Goal: Task Accomplishment & Management: Manage account settings

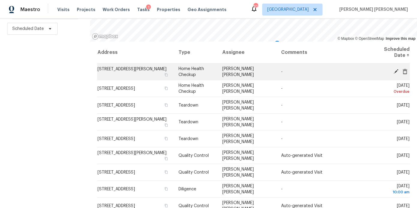
click at [394, 71] on icon at bounding box center [395, 71] width 5 height 5
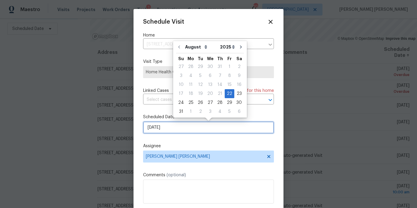
click at [193, 126] on input "8/22/2025" at bounding box center [208, 128] width 131 height 12
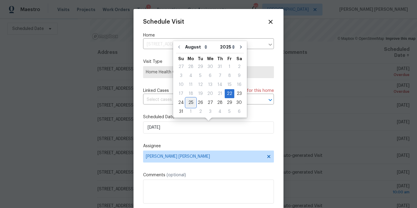
click at [192, 105] on div "25" at bounding box center [191, 103] width 10 height 8
type input "8/25/2025"
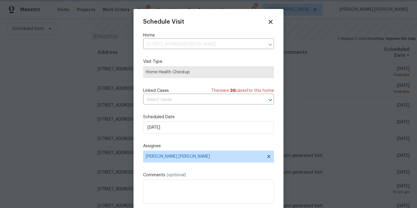
scroll to position [11, 0]
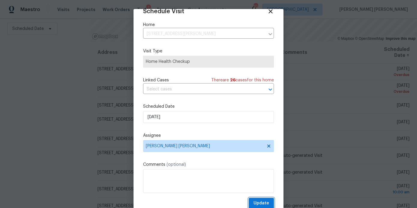
click at [259, 200] on span "Update" at bounding box center [261, 203] width 16 height 7
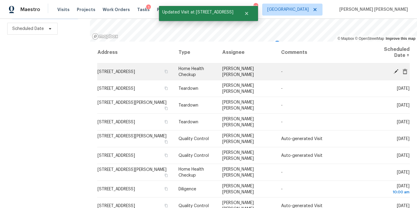
click at [395, 70] on icon at bounding box center [395, 71] width 5 height 5
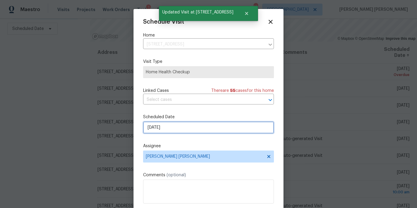
click at [235, 129] on input "[DATE]" at bounding box center [208, 128] width 131 height 12
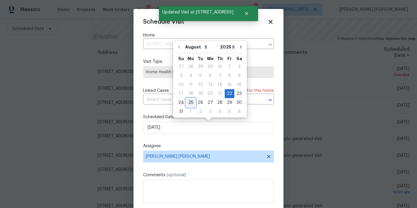
click at [189, 103] on div "25" at bounding box center [191, 103] width 10 height 8
type input "8/25/2025"
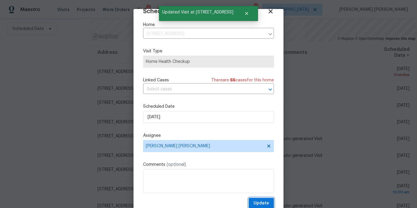
click at [256, 201] on span "Update" at bounding box center [261, 203] width 16 height 7
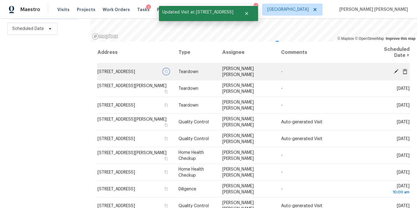
click at [164, 73] on icon "button" at bounding box center [166, 72] width 4 height 4
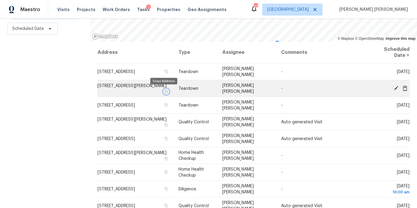
click at [165, 91] on icon "button" at bounding box center [166, 91] width 3 height 3
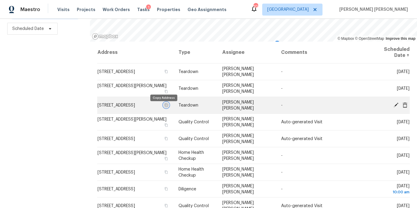
click at [164, 107] on icon "button" at bounding box center [166, 105] width 4 height 4
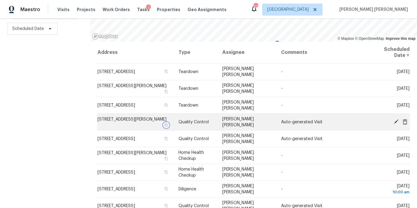
click at [165, 124] on icon "button" at bounding box center [166, 124] width 3 height 3
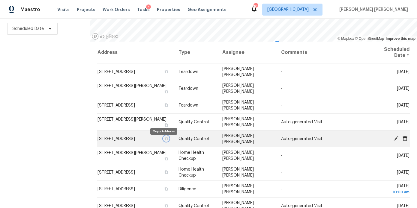
click at [164, 141] on icon "button" at bounding box center [166, 139] width 4 height 4
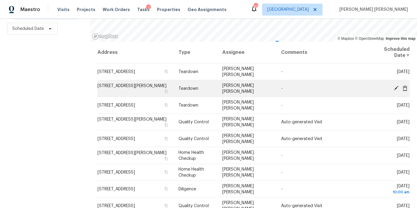
scroll to position [69, 0]
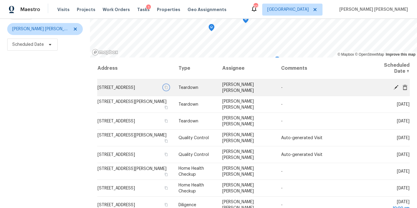
click at [164, 89] on icon "button" at bounding box center [166, 88] width 4 height 4
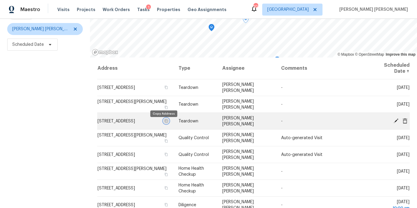
click at [164, 123] on icon "button" at bounding box center [166, 121] width 4 height 4
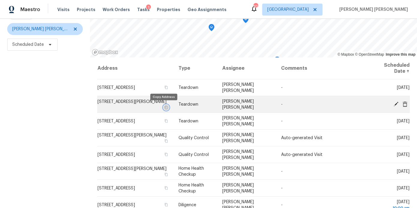
click at [165, 108] on icon "button" at bounding box center [166, 107] width 3 height 3
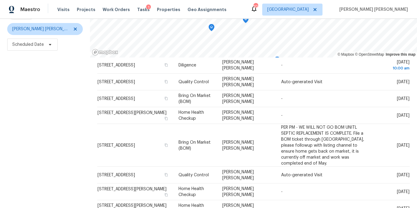
scroll to position [210, 0]
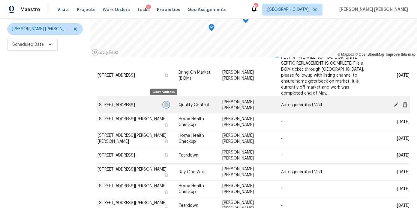
click at [164, 103] on icon "button" at bounding box center [166, 105] width 4 height 4
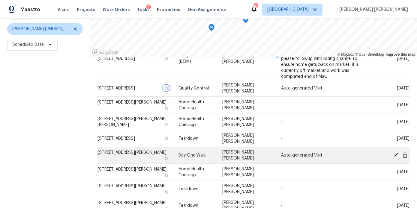
scroll to position [79, 0]
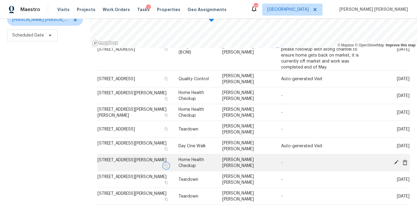
click at [165, 164] on icon "button" at bounding box center [166, 165] width 3 height 3
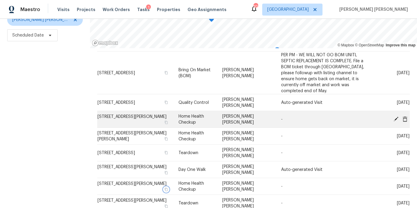
scroll to position [202, 0]
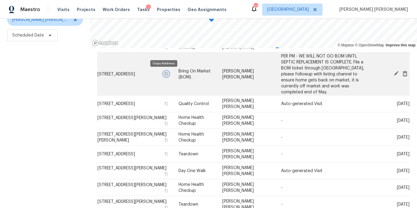
click at [165, 75] on button "button" at bounding box center [165, 73] width 5 height 5
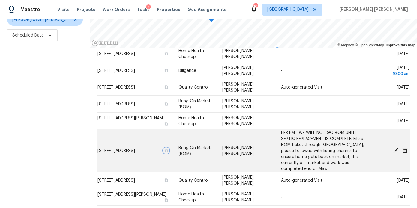
scroll to position [124, 0]
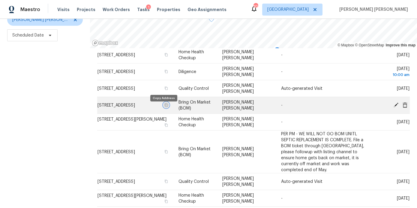
click at [165, 107] on icon "button" at bounding box center [166, 104] width 3 height 3
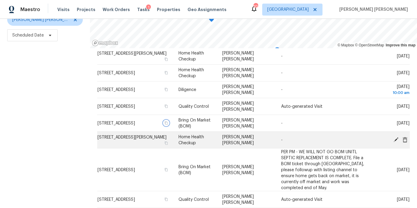
scroll to position [101, 0]
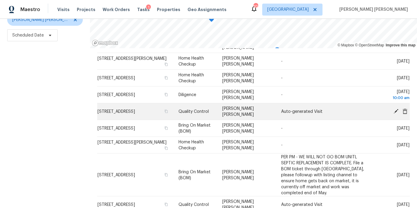
click at [404, 110] on icon at bounding box center [404, 110] width 5 height 5
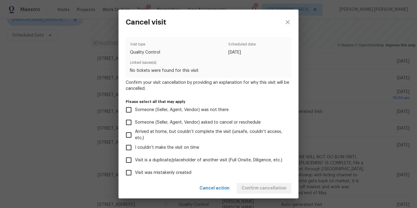
click at [175, 172] on span "Visit was mistakenly created" at bounding box center [163, 173] width 56 height 6
click at [135, 172] on input "Visit was mistakenly created" at bounding box center [128, 173] width 13 height 13
checkbox input "true"
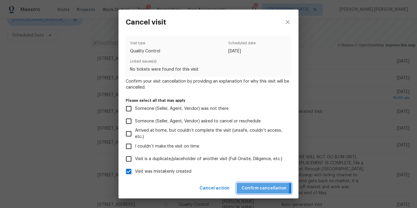
click at [246, 187] on span "Confirm cancellation" at bounding box center [263, 188] width 45 height 7
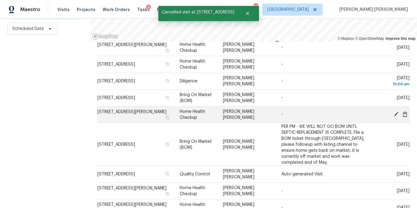
scroll to position [109, 0]
click at [165, 116] on icon "button" at bounding box center [167, 117] width 4 height 4
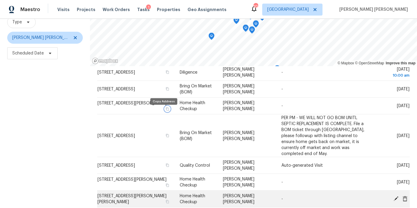
scroll to position [131, 0]
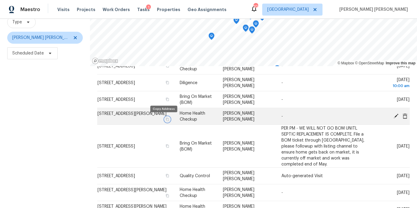
click at [165, 118] on icon "button" at bounding box center [167, 120] width 4 height 4
click at [396, 115] on icon at bounding box center [395, 116] width 5 height 5
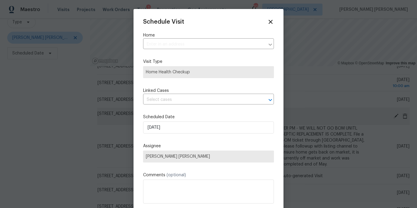
type input "641 Morningside Dr, Stockbridge, GA 30281"
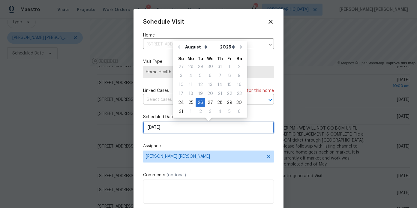
click at [266, 129] on input "8/26/2025" at bounding box center [208, 128] width 131 height 12
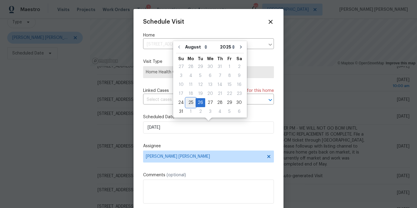
click at [189, 101] on div "25" at bounding box center [191, 103] width 10 height 8
type input "8/25/2025"
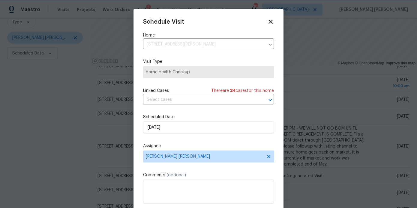
scroll to position [11, 0]
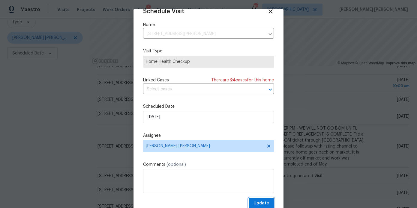
click at [255, 204] on span "Update" at bounding box center [261, 203] width 16 height 7
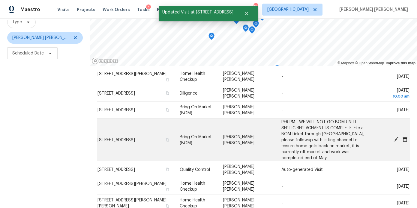
scroll to position [138, 0]
click at [395, 137] on icon at bounding box center [395, 139] width 5 height 5
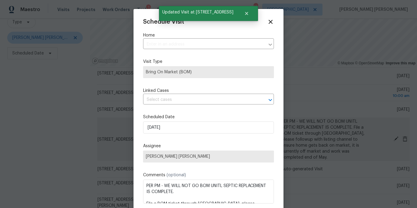
type input "1583 Thornwood Dr, Jonesboro, GA 30236"
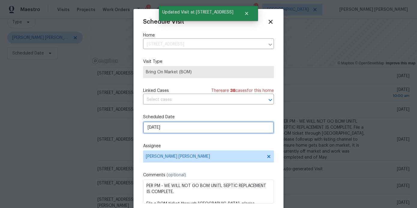
click at [263, 126] on input "8/28/2025" at bounding box center [208, 128] width 131 height 12
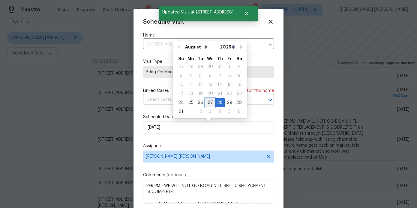
click at [207, 101] on div "27" at bounding box center [210, 103] width 10 height 8
type input "8/27/2025"
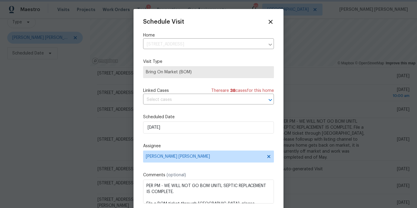
scroll to position [11, 0]
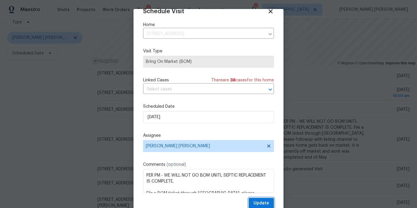
click at [261, 200] on span "Update" at bounding box center [261, 203] width 16 height 7
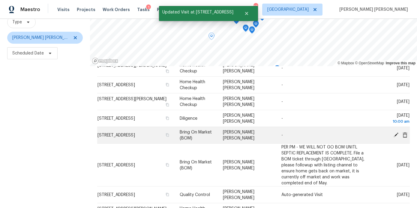
scroll to position [108, 0]
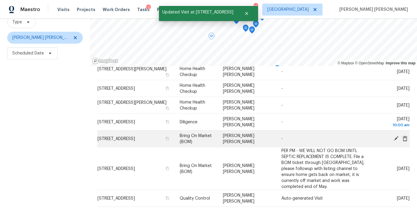
click at [397, 138] on icon at bounding box center [395, 138] width 5 height 5
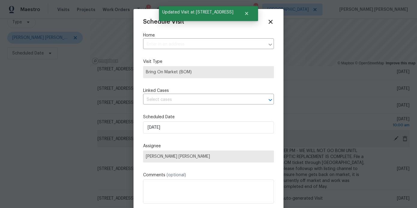
type input "155 Mine Run, Fayetteville, GA 30215"
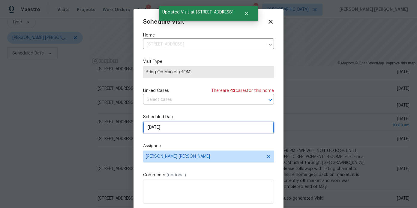
click at [163, 126] on input "8/26/2025" at bounding box center [208, 128] width 131 height 12
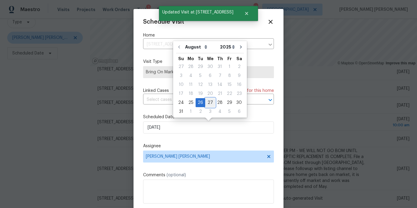
click at [209, 105] on div "27" at bounding box center [210, 103] width 10 height 8
type input "8/27/2025"
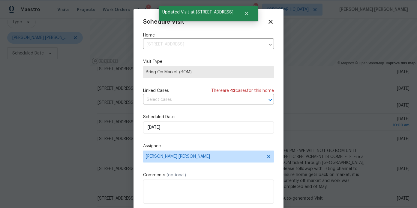
scroll to position [11, 0]
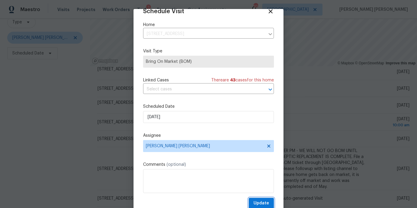
click at [263, 201] on span "Update" at bounding box center [261, 203] width 16 height 7
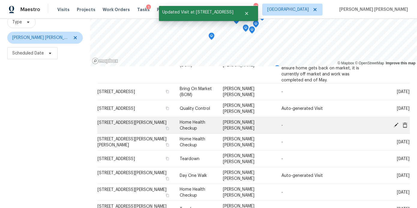
scroll to position [201, 0]
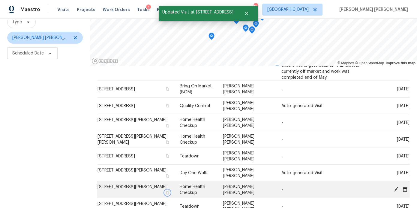
click at [165, 191] on icon "button" at bounding box center [167, 193] width 4 height 4
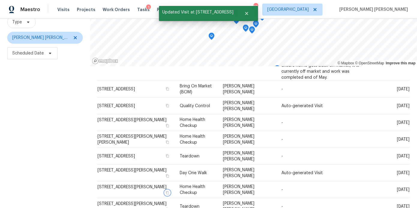
scroll to position [0, 0]
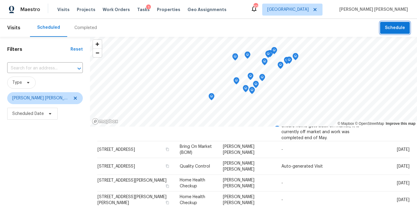
click at [382, 31] on button "Schedule" at bounding box center [395, 28] width 30 height 12
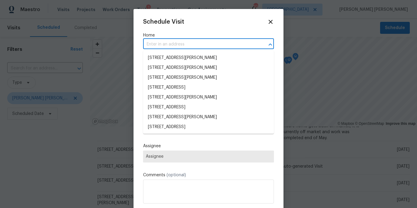
click at [154, 49] on input "text" at bounding box center [200, 44] width 114 height 9
paste input "1037 Yorkshire Dr, Griffin, GA 30223"
type input "1037 Yorkshire Dr, Griffin, GA 30223"
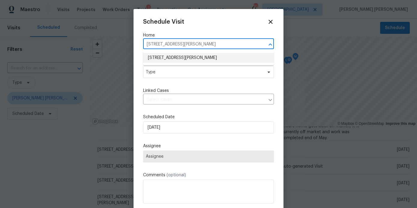
click at [158, 59] on li "1037 Yorkshire Dr, Griffin, GA 30223" at bounding box center [208, 58] width 131 height 10
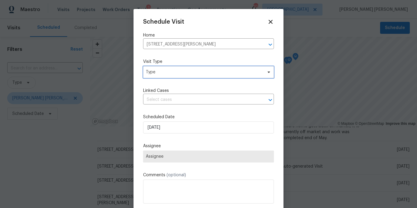
click at [158, 73] on span "Type" at bounding box center [204, 72] width 117 height 6
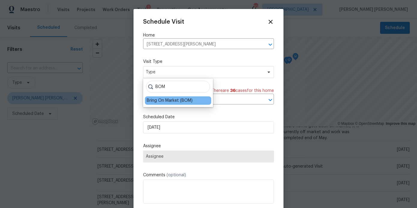
type input "BOM"
click at [156, 101] on div "Bring On Market (BOM)" at bounding box center [170, 101] width 46 height 6
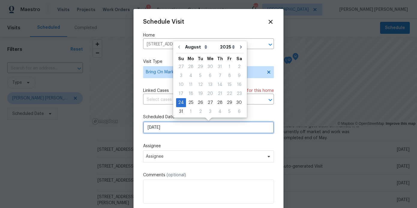
click at [165, 123] on input "8/24/2025" at bounding box center [208, 128] width 131 height 12
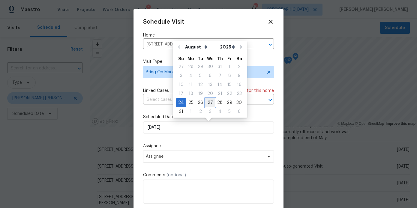
click at [205, 101] on div "27" at bounding box center [210, 103] width 10 height 8
type input "8/27/2025"
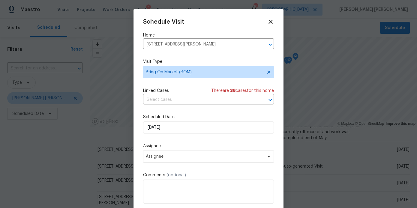
click at [190, 150] on div "Assignee Assignee" at bounding box center [208, 152] width 131 height 19
click at [190, 152] on span "Assignee" at bounding box center [208, 157] width 131 height 12
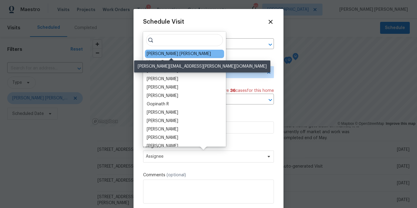
click at [169, 55] on div "[PERSON_NAME] [PERSON_NAME]" at bounding box center [179, 54] width 64 height 6
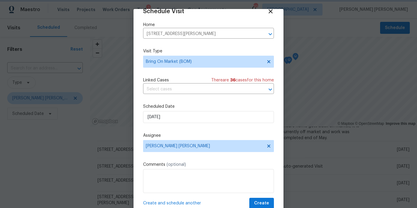
scroll to position [19, 0]
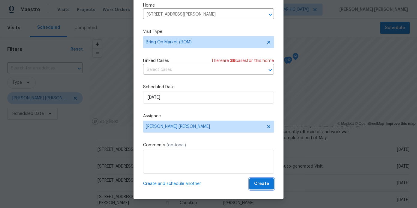
click at [262, 182] on span "Create" at bounding box center [261, 183] width 15 height 7
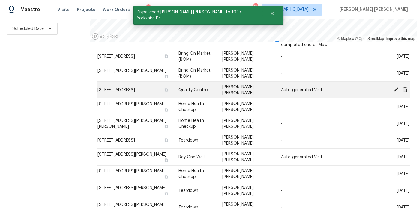
scroll to position [209, 0]
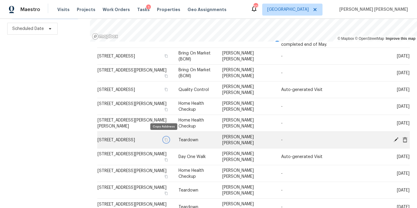
click at [165, 137] on button "button" at bounding box center [165, 139] width 5 height 5
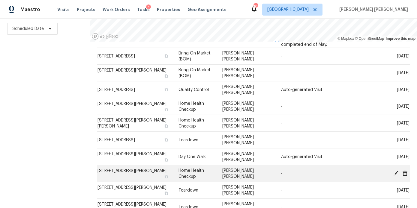
click at [396, 171] on icon at bounding box center [395, 173] width 5 height 5
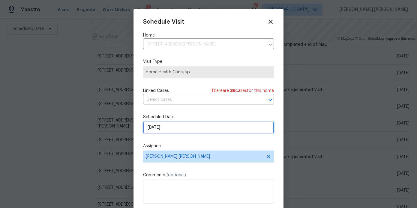
click at [162, 128] on input "8/31/2025" at bounding box center [208, 128] width 131 height 12
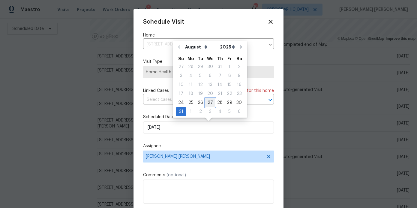
click at [208, 102] on div "27" at bounding box center [210, 103] width 10 height 8
type input "8/27/2025"
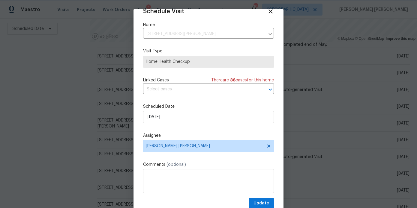
scroll to position [19, 0]
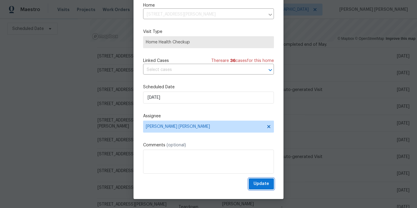
click at [257, 183] on span "Update" at bounding box center [261, 183] width 16 height 7
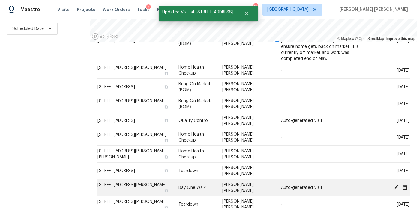
scroll to position [192, 0]
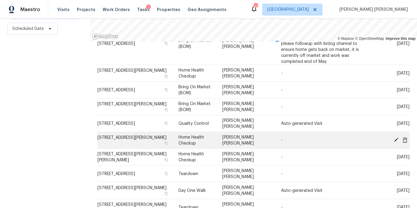
click at [395, 138] on icon at bounding box center [395, 140] width 5 height 5
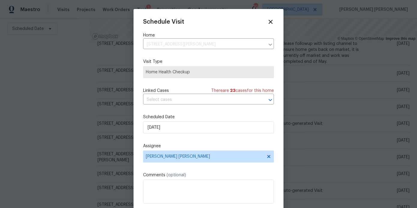
click at [270, 18] on div "Schedule Visit Home 6100 Semaphore Rdg, Rex, GA 30273 ​ Visit Type Home Health …" at bounding box center [208, 114] width 150 height 210
click at [270, 23] on icon at bounding box center [270, 22] width 4 height 4
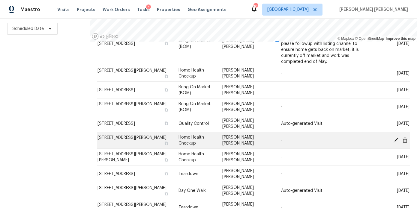
click at [406, 137] on icon at bounding box center [404, 139] width 5 height 5
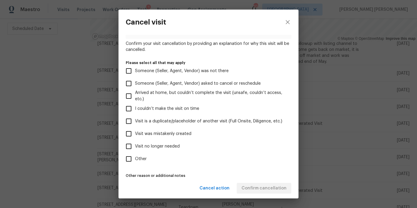
scroll to position [43, 0]
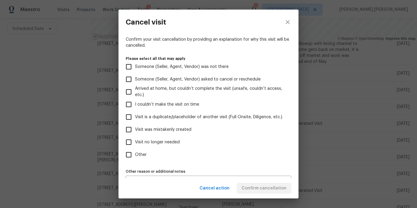
click at [160, 142] on span "Visit no longer needed" at bounding box center [157, 142] width 45 height 6
click at [135, 142] on input "Visit no longer needed" at bounding box center [128, 142] width 13 height 13
checkbox input "true"
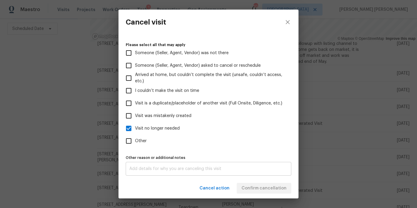
click at [150, 167] on div "x Other reason or additional notes" at bounding box center [208, 169] width 165 height 14
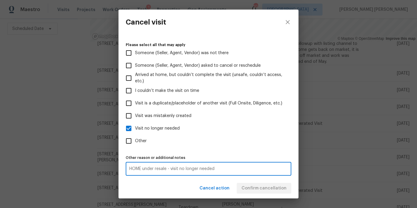
type textarea "HOME under resale - visit no longer needed"
click at [171, 188] on div "Cancel action Confirm cancellation" at bounding box center [208, 188] width 180 height 21
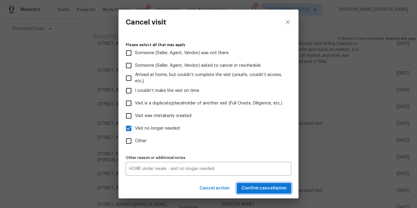
click at [254, 189] on span "Confirm cancellation" at bounding box center [263, 188] width 45 height 7
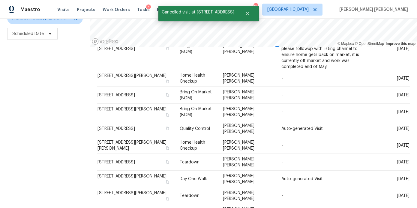
scroll to position [85, 0]
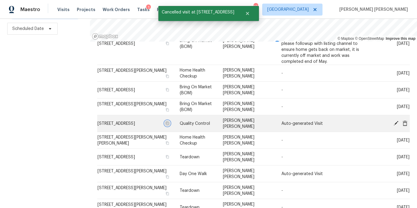
click at [165, 122] on icon "button" at bounding box center [167, 124] width 4 height 4
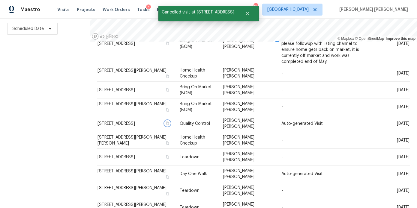
scroll to position [0, 0]
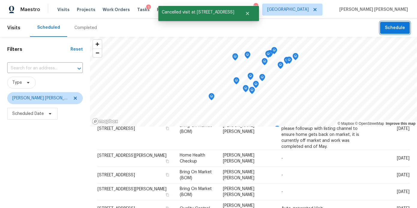
click at [393, 29] on span "Schedule" at bounding box center [395, 27] width 20 height 7
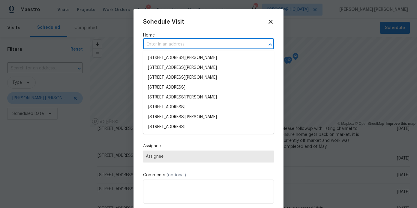
click at [192, 46] on input "text" at bounding box center [200, 44] width 114 height 9
paste input "3117 Jodeco Dr, Jonesboro, GA 30236"
type input "3117 Jodeco Dr, Jonesboro, GA 30236"
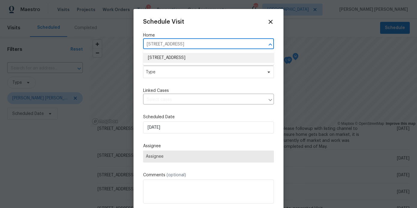
click at [176, 58] on li "3117 Jodeco Dr, Jonesboro, GA 30236" at bounding box center [208, 58] width 131 height 10
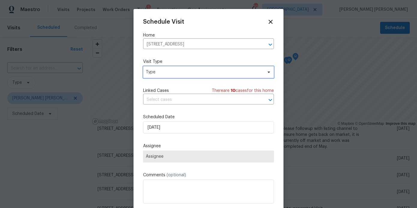
click at [168, 74] on span "Type" at bounding box center [204, 72] width 117 height 6
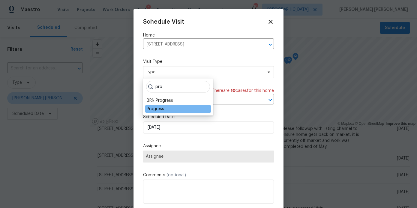
type input "pro"
click at [156, 108] on div "Progress" at bounding box center [155, 109] width 17 height 6
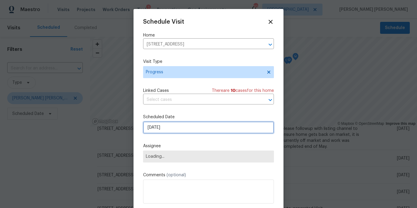
click at [158, 127] on input "8/24/2025" at bounding box center [208, 128] width 131 height 12
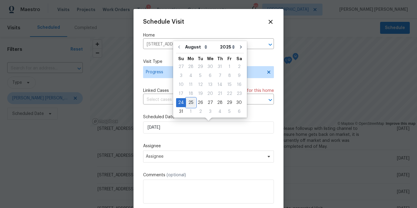
click at [188, 103] on div "25" at bounding box center [191, 103] width 10 height 8
type input "8/25/2025"
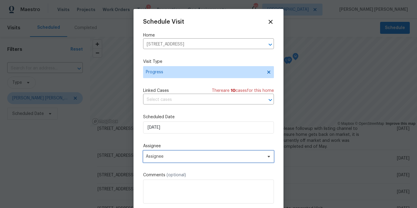
click at [166, 157] on span "Assignee" at bounding box center [204, 156] width 117 height 5
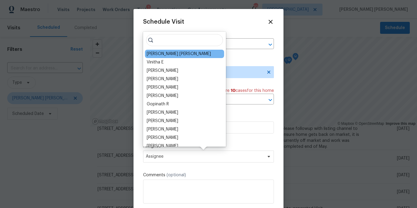
click at [170, 53] on div "[PERSON_NAME] [PERSON_NAME]" at bounding box center [179, 54] width 64 height 6
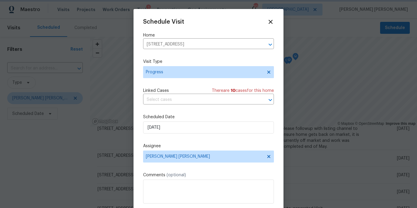
scroll to position [11, 0]
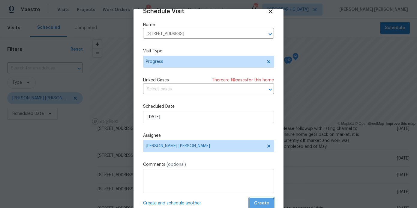
click at [256, 207] on span "Create" at bounding box center [261, 203] width 15 height 7
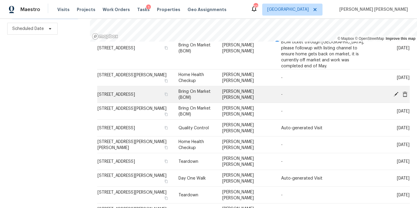
scroll to position [227, 0]
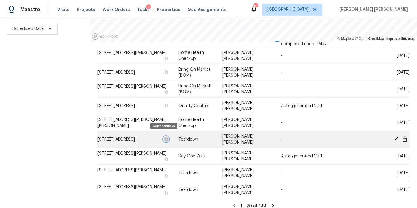
click at [164, 138] on icon "button" at bounding box center [166, 140] width 4 height 4
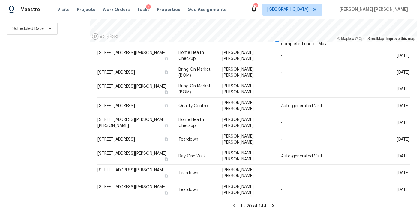
click at [270, 203] on icon at bounding box center [272, 205] width 5 height 5
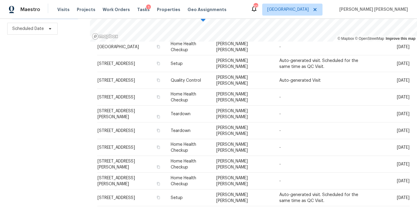
scroll to position [0, 0]
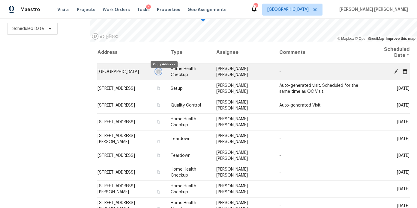
click at [160, 73] on icon "button" at bounding box center [158, 71] width 3 height 3
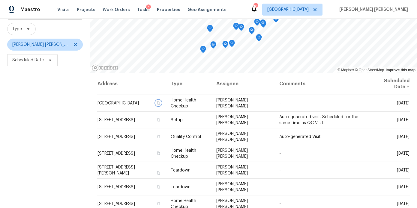
scroll to position [16, 0]
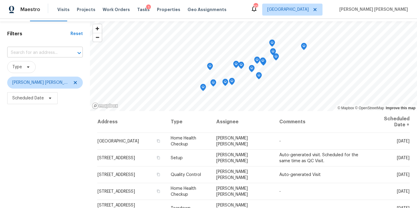
click at [36, 57] on input "text" at bounding box center [36, 52] width 59 height 9
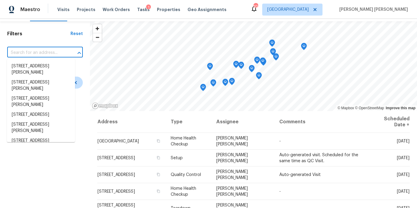
paste input "1792 Portwest Way, Hampton, GA 30228"
type input "1792 Portwest Way, Hampton, GA 30228"
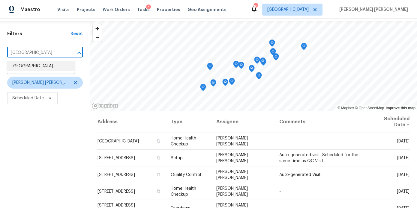
click at [45, 69] on li "1792 Portwest Way, Hampton, GA 30228" at bounding box center [41, 66] width 68 height 10
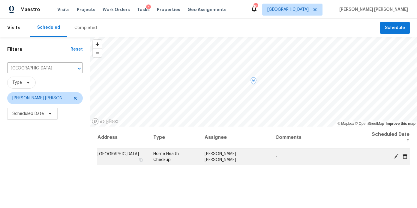
click at [404, 155] on icon at bounding box center [404, 156] width 5 height 5
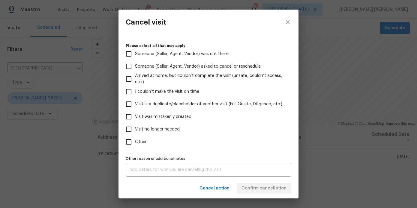
scroll to position [57, 0]
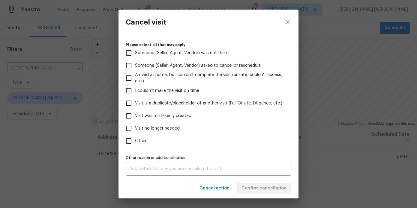
click at [164, 126] on span "Visit no longer needed" at bounding box center [157, 129] width 45 height 6
click at [135, 126] on input "Visit no longer needed" at bounding box center [128, 128] width 13 height 13
checkbox input "true"
click at [149, 169] on textarea at bounding box center [208, 169] width 158 height 4
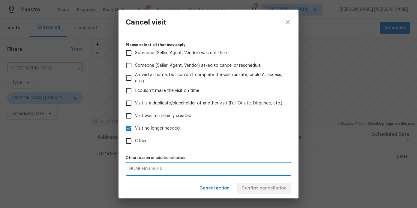
type textarea "HOME HAS SOLD"
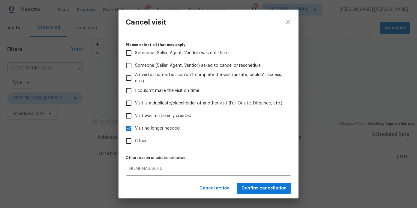
click at [164, 195] on div "Cancel action Confirm cancellation" at bounding box center [208, 188] width 180 height 21
click at [270, 189] on span "Confirm cancellation" at bounding box center [263, 188] width 45 height 7
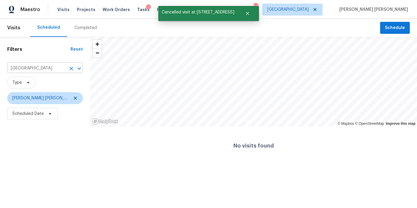
click at [71, 68] on icon "Clear" at bounding box center [71, 69] width 6 height 6
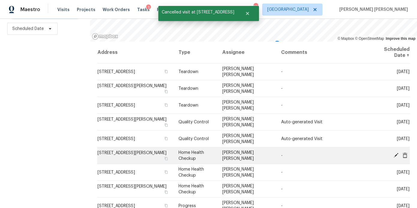
scroll to position [227, 0]
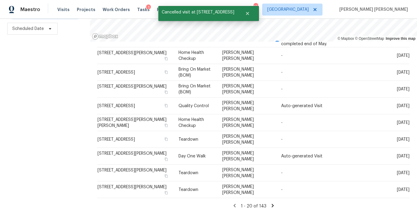
click at [270, 203] on icon at bounding box center [272, 205] width 5 height 5
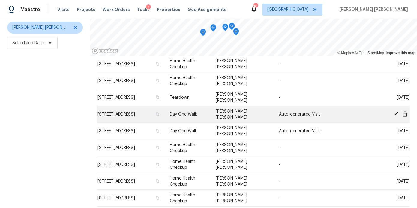
scroll to position [0, 0]
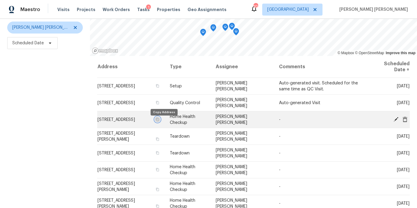
click at [159, 121] on icon "button" at bounding box center [158, 120] width 4 height 4
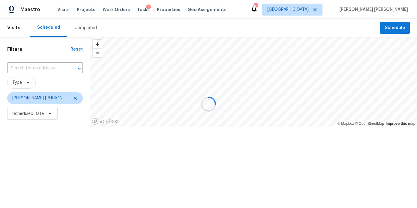
click at [42, 68] on div at bounding box center [208, 104] width 417 height 208
click at [43, 67] on div at bounding box center [208, 104] width 417 height 208
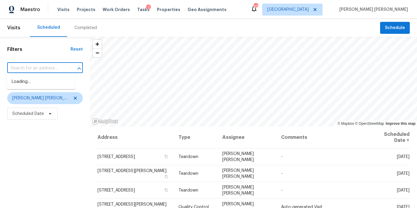
click at [43, 67] on input "text" at bounding box center [36, 68] width 59 height 9
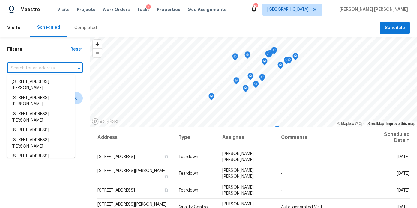
paste input "1477 Harlequin Way, Stockbridge, GA 30281"
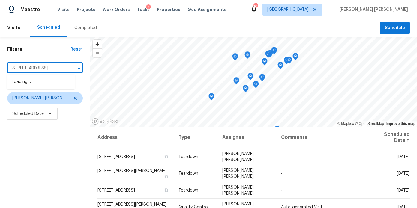
type input "1477 Harlequin Way, Stockbridge, GA 30281"
click at [43, 83] on li "1477 Harlequin Way, Stockbridge, GA 30281" at bounding box center [41, 82] width 68 height 10
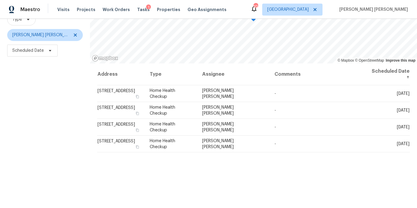
scroll to position [83, 0]
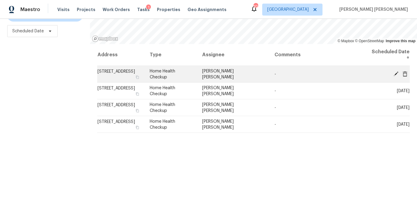
click at [403, 71] on icon at bounding box center [404, 73] width 5 height 5
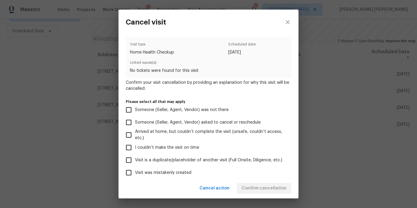
scroll to position [57, 0]
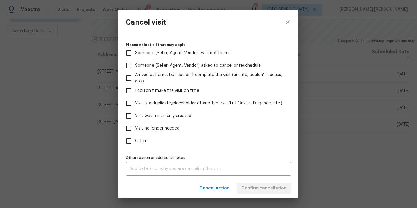
click at [166, 127] on span "Visit no longer needed" at bounding box center [157, 129] width 45 height 6
click at [135, 127] on input "Visit no longer needed" at bounding box center [128, 128] width 13 height 13
checkbox input "true"
click at [154, 169] on textarea at bounding box center [208, 169] width 158 height 4
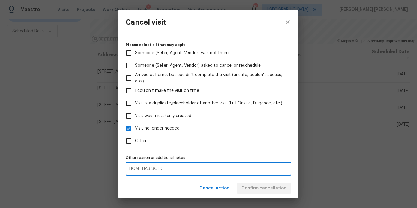
click at [150, 171] on textarea "HOME HAS SOLD" at bounding box center [208, 169] width 158 height 4
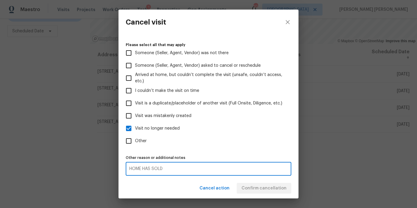
type textarea "HOME HAS SOLD"
click at [185, 180] on div "Cancel action Confirm cancellation" at bounding box center [208, 188] width 180 height 21
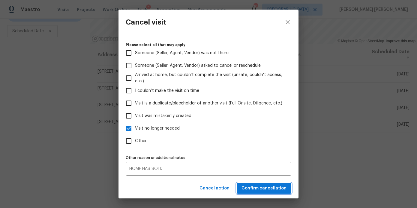
click at [265, 186] on span "Confirm cancellation" at bounding box center [263, 188] width 45 height 7
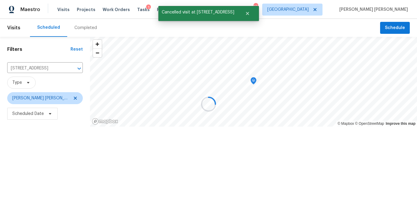
scroll to position [0, 0]
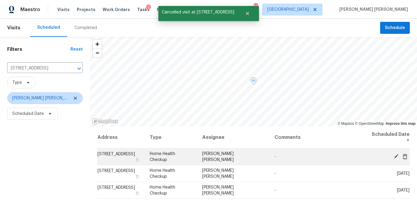
click at [406, 157] on icon at bounding box center [404, 156] width 5 height 5
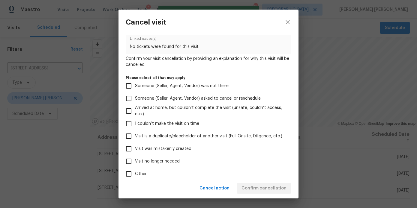
scroll to position [57, 0]
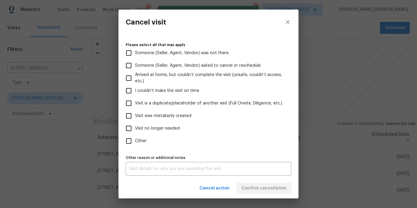
click at [160, 126] on span "Visit no longer needed" at bounding box center [157, 129] width 45 height 6
click at [135, 126] on input "Visit no longer needed" at bounding box center [128, 128] width 13 height 13
checkbox input "true"
click at [148, 172] on div "x Other reason or additional notes" at bounding box center [208, 169] width 165 height 14
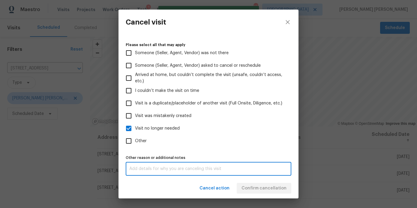
paste textarea "HOME HAS SOLD"
type textarea "HOME HAS SOLD"
click at [173, 184] on div "Cancel action Confirm cancellation" at bounding box center [208, 188] width 180 height 21
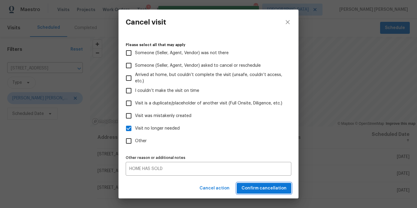
click at [267, 189] on span "Confirm cancellation" at bounding box center [263, 188] width 45 height 7
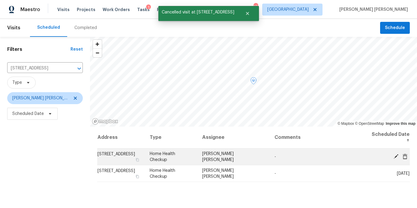
click at [405, 155] on icon at bounding box center [404, 156] width 5 height 5
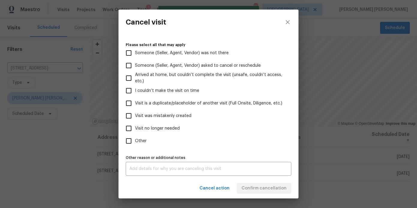
click at [139, 130] on span "Visit no longer needed" at bounding box center [157, 129] width 45 height 6
click at [135, 130] on input "Visit no longer needed" at bounding box center [128, 128] width 13 height 13
checkbox input "true"
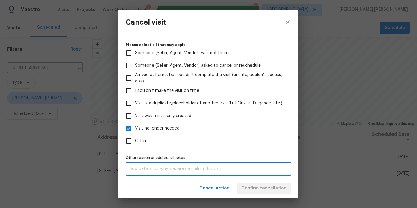
click at [140, 171] on textarea at bounding box center [208, 169] width 158 height 4
paste textarea "HOME HAS SOLD"
type textarea "HOME HAS SOLD"
click at [167, 174] on div "HOME HAS SOLD x Other reason or additional notes" at bounding box center [208, 169] width 165 height 14
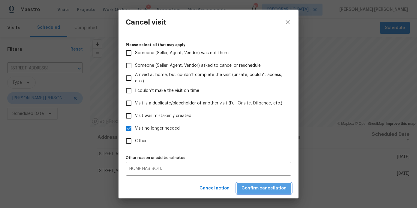
click at [275, 186] on span "Confirm cancellation" at bounding box center [263, 188] width 45 height 7
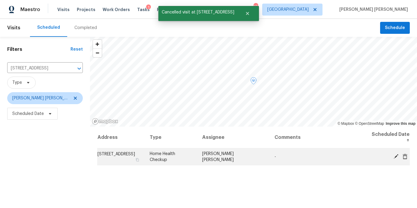
click at [405, 156] on icon at bounding box center [404, 156] width 5 height 5
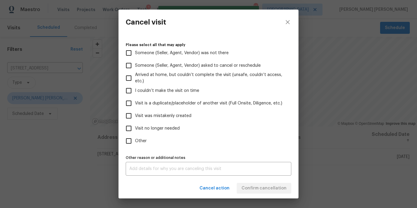
click at [159, 129] on span "Visit no longer needed" at bounding box center [157, 129] width 45 height 6
click at [135, 129] on input "Visit no longer needed" at bounding box center [128, 128] width 13 height 13
checkbox input "true"
click at [157, 171] on textarea at bounding box center [208, 169] width 158 height 4
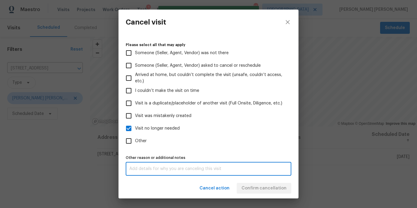
paste textarea "HOME HAS SOLD"
type textarea "HOME HAS SOLD"
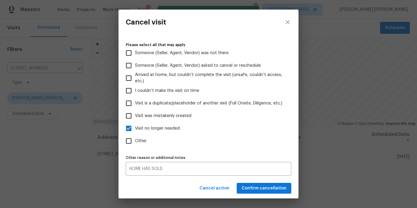
click at [164, 185] on div "Cancel action Confirm cancellation" at bounding box center [208, 188] width 180 height 21
click at [257, 191] on span "Confirm cancellation" at bounding box center [263, 188] width 45 height 7
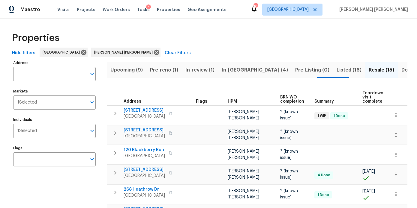
scroll to position [9, 0]
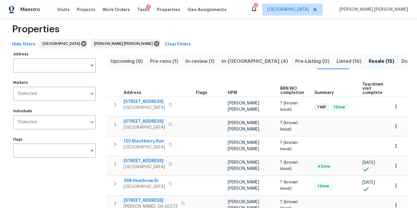
click at [159, 58] on span "Pre-reno (1)" at bounding box center [164, 61] width 28 height 8
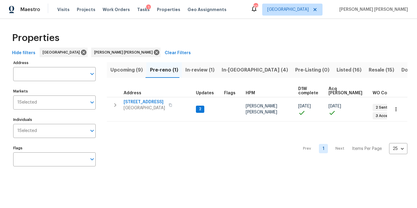
click at [126, 71] on span "Upcoming (9)" at bounding box center [126, 70] width 32 height 8
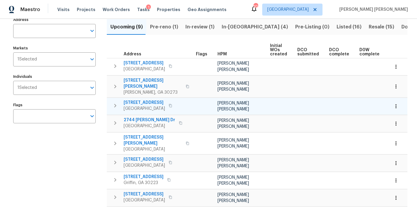
scroll to position [0, 81]
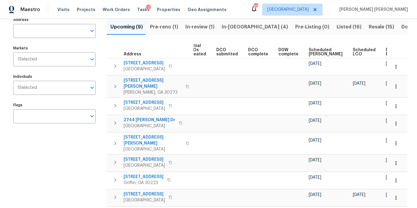
click at [385, 51] on span "Ready Date" at bounding box center [391, 52] width 13 height 8
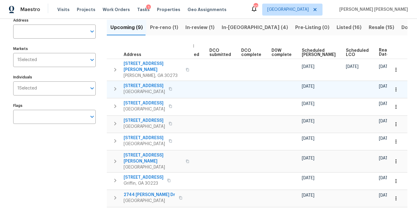
scroll to position [42, 0]
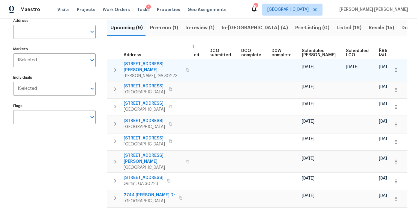
click at [186, 68] on icon "button" at bounding box center [187, 69] width 3 height 3
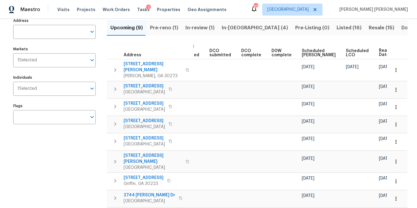
click at [163, 33] on button "Pre-reno (1)" at bounding box center [163, 28] width 35 height 16
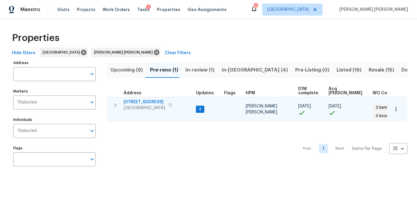
click at [173, 104] on button "button" at bounding box center [170, 105] width 7 height 8
